Goal: Task Accomplishment & Management: Complete application form

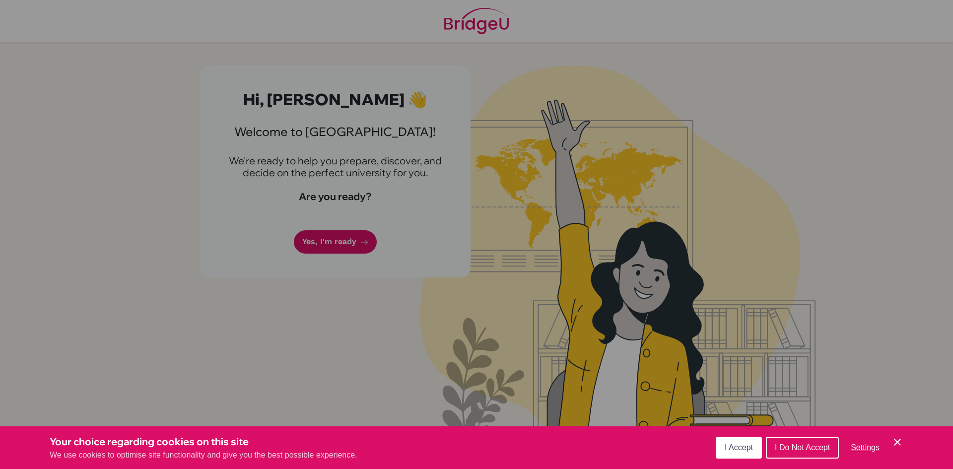
click at [330, 235] on div "Cookie Preferences" at bounding box center [476, 234] width 953 height 469
click at [894, 438] on icon "Cookie Control Close Icon" at bounding box center [898, 442] width 12 height 12
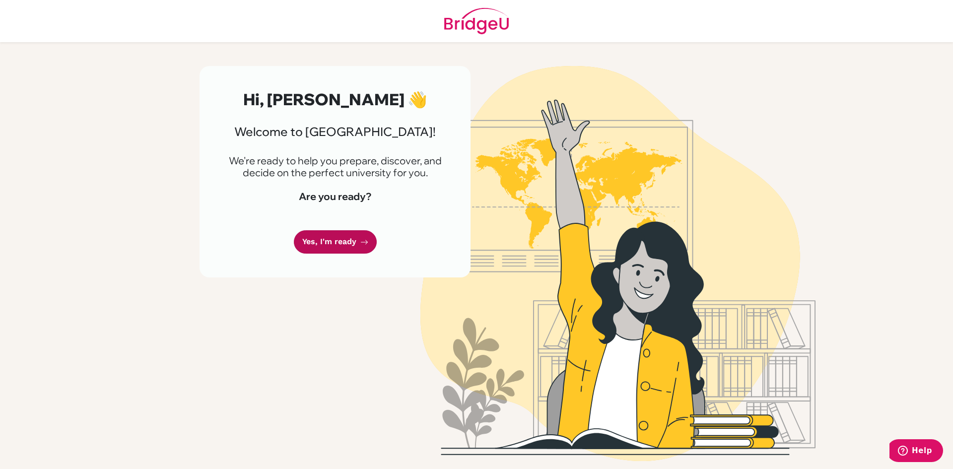
click at [357, 247] on link "Yes, I'm ready" at bounding box center [335, 241] width 83 height 23
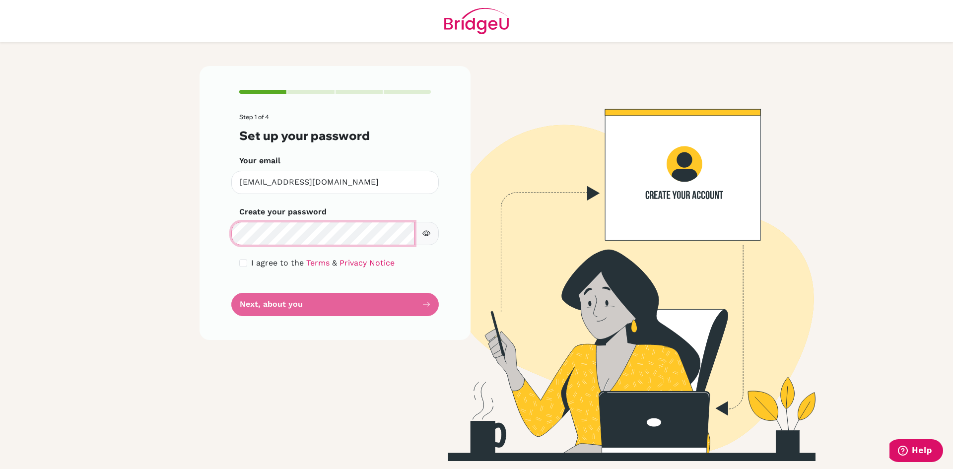
click at [181, 226] on main "Step 1 of 4 Set up your password Your email vanissha2833@mcgs.ac.in Invalid ema…" at bounding box center [476, 234] width 953 height 469
click at [248, 264] on div "I agree to the Terms & Privacy Notice" at bounding box center [335, 263] width 192 height 12
click at [245, 265] on input "checkbox" at bounding box center [243, 263] width 8 height 8
checkbox input "true"
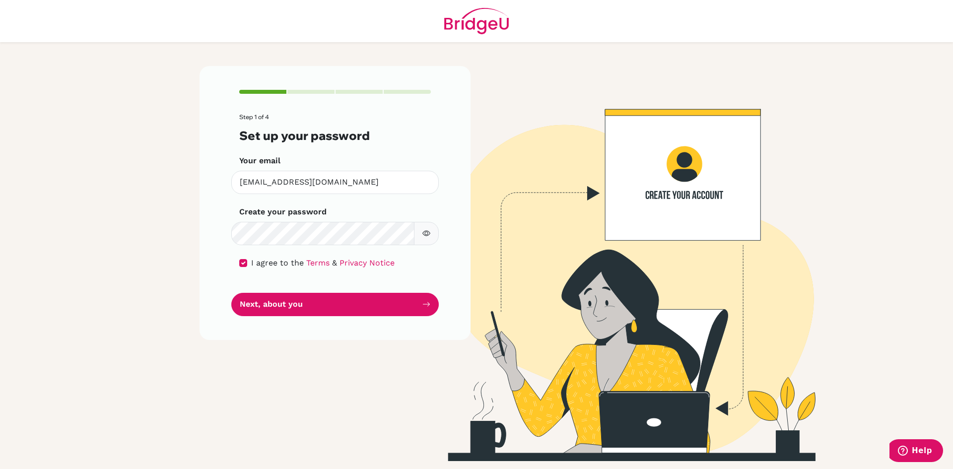
click at [422, 238] on button "button" at bounding box center [426, 233] width 25 height 23
click at [308, 304] on button "Next, about you" at bounding box center [335, 304] width 208 height 23
